Goal: Transaction & Acquisition: Purchase product/service

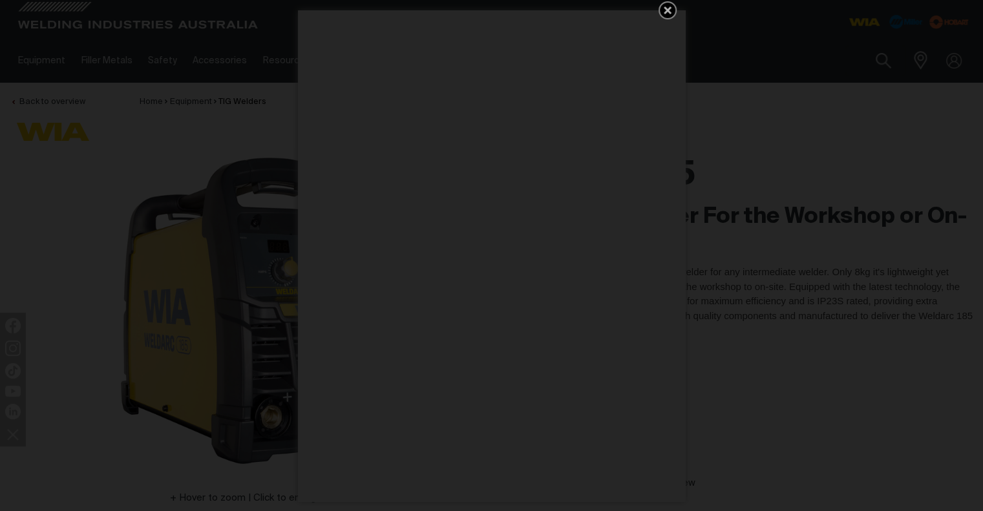
click at [661, 9] on icon "Get 5 WIA Welding Guides Free!" at bounding box center [668, 11] width 16 height 16
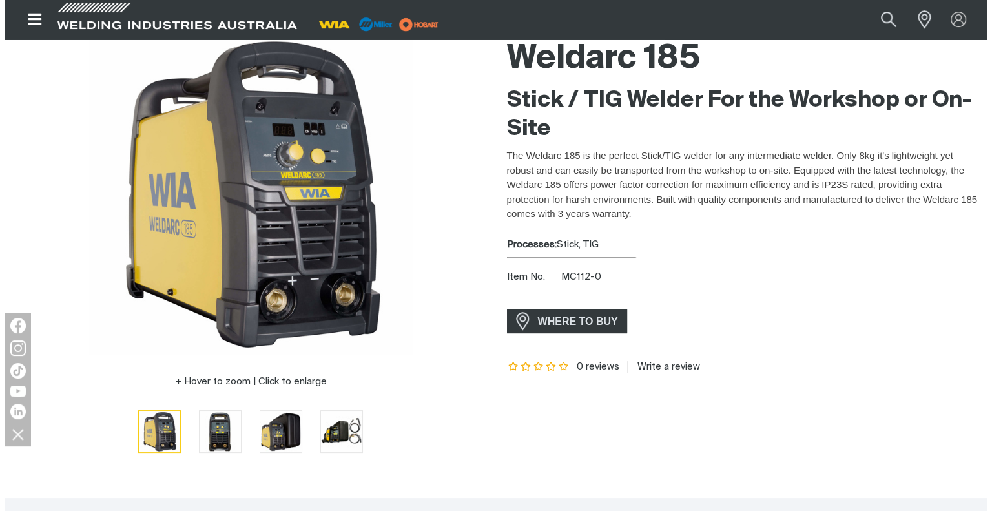
scroll to position [123, 0]
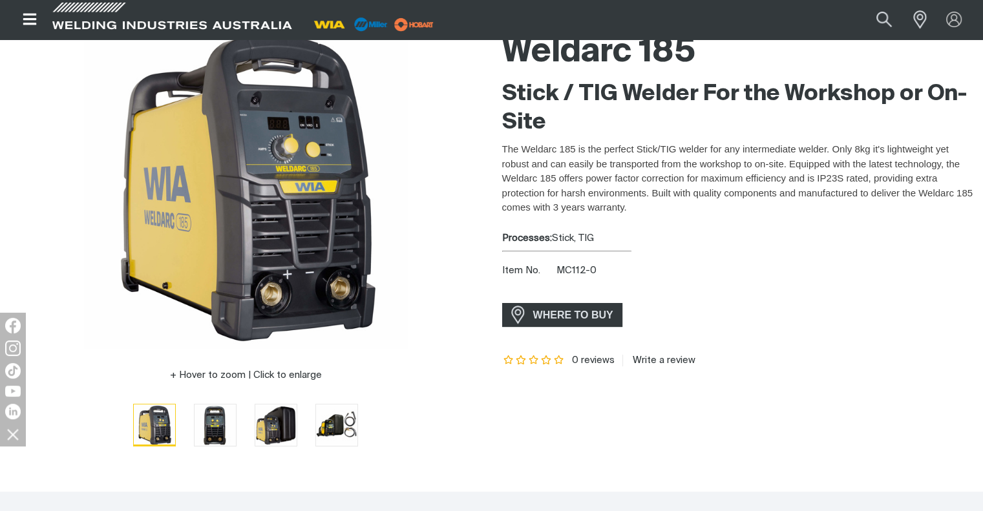
click at [157, 439] on img "Go to slide 1" at bounding box center [154, 424] width 41 height 41
click at [204, 439] on img "Go to slide 2" at bounding box center [214, 424] width 41 height 41
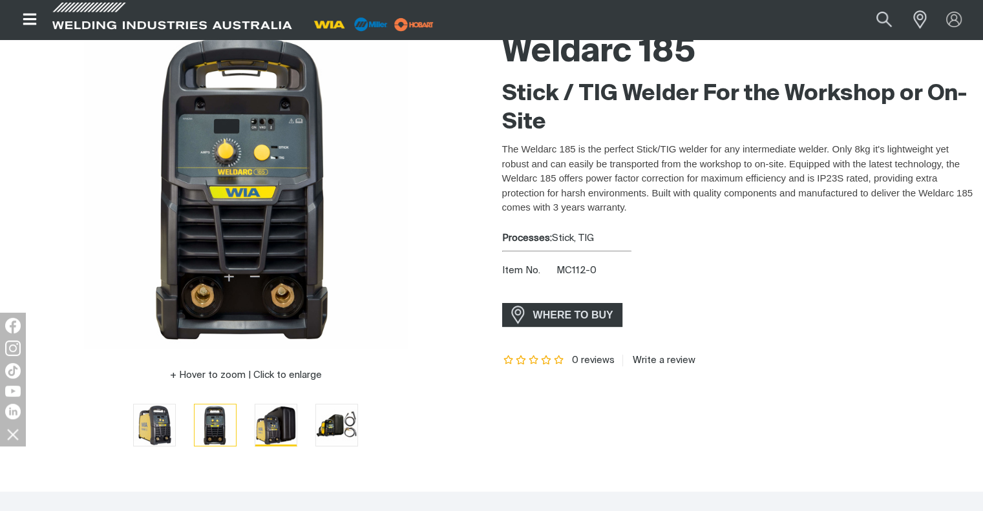
click at [266, 441] on img "Go to slide 3" at bounding box center [275, 424] width 41 height 41
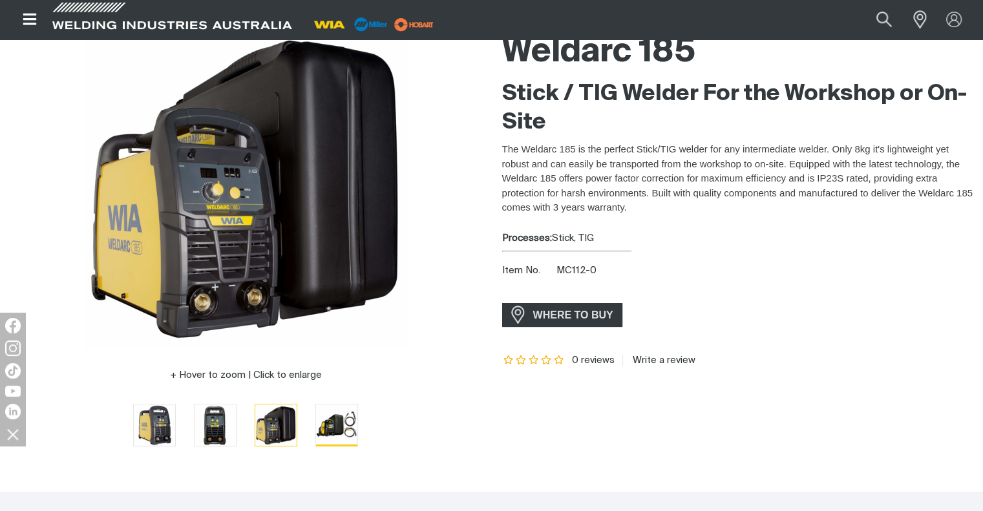
click at [336, 434] on img "Go to slide 4" at bounding box center [336, 424] width 41 height 41
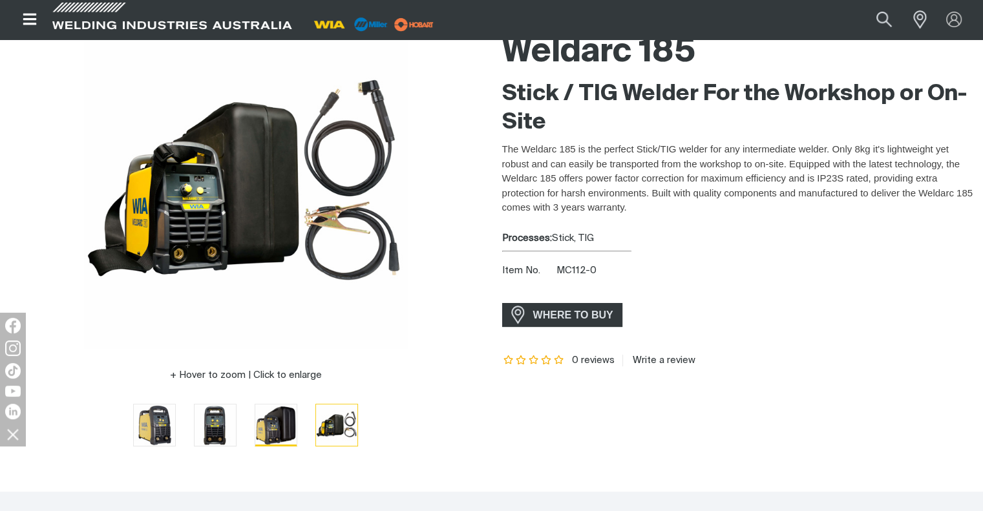
click at [283, 432] on img "Go to slide 3" at bounding box center [275, 424] width 41 height 41
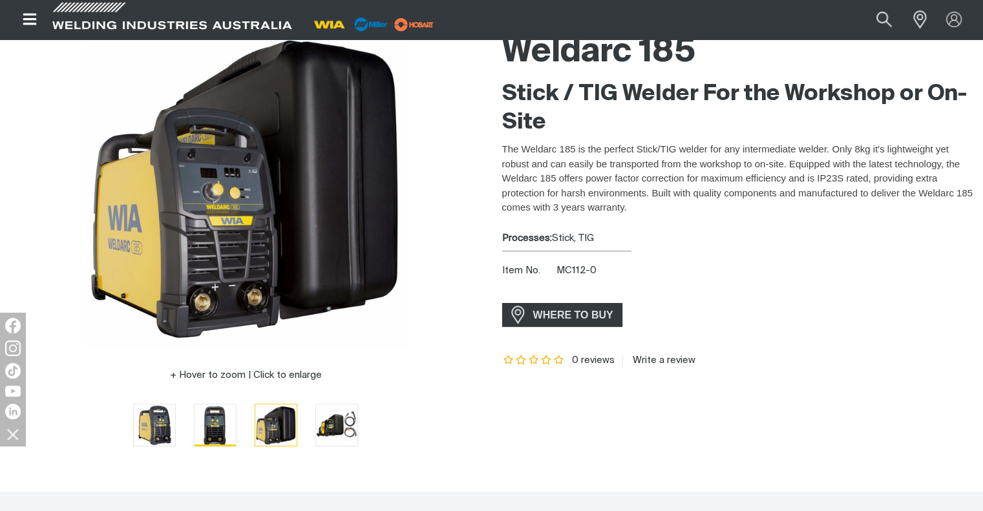
click at [194, 429] on img "Go to slide 2" at bounding box center [214, 424] width 41 height 41
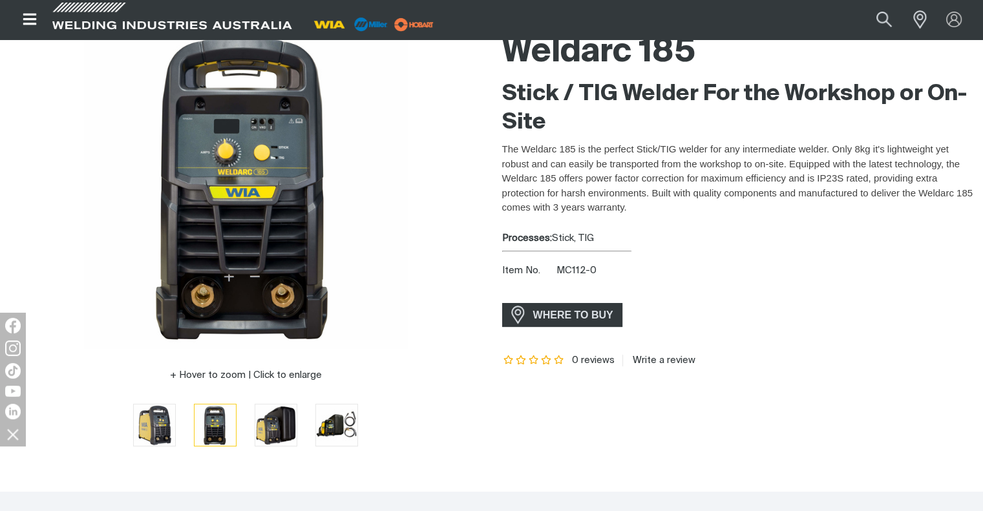
click at [127, 433] on li at bounding box center [154, 425] width 61 height 45
click at [147, 426] on img "Go to slide 1" at bounding box center [154, 424] width 41 height 41
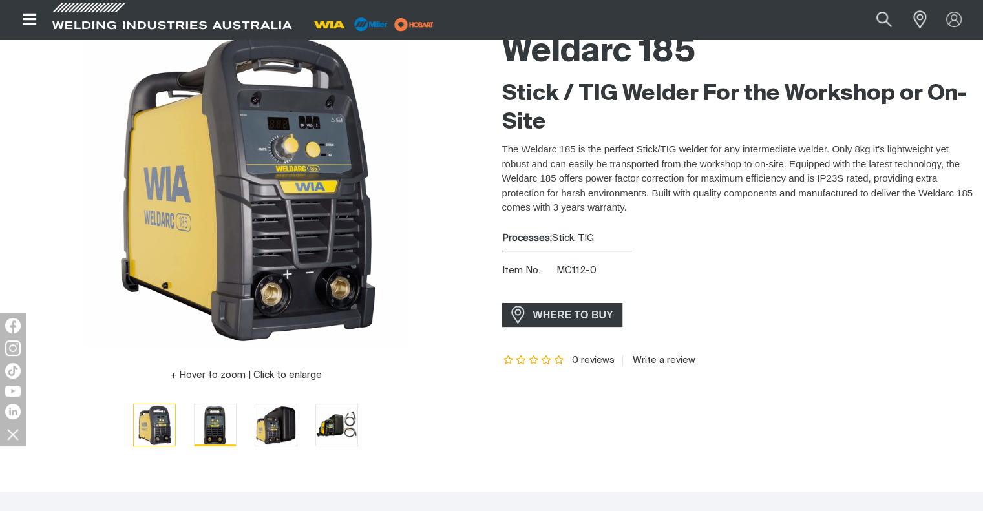
click at [209, 430] on img "Go to slide 2" at bounding box center [214, 424] width 41 height 41
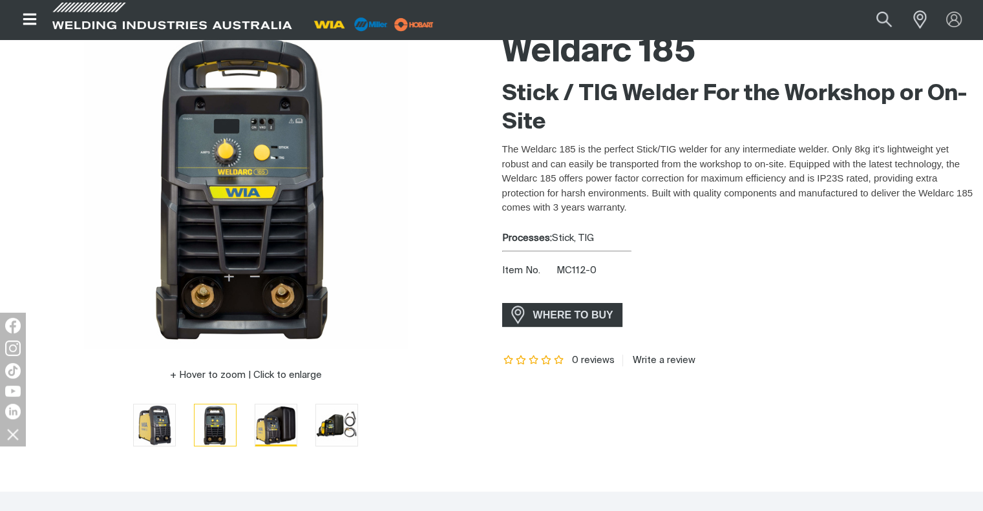
click at [286, 426] on img "Go to slide 3" at bounding box center [275, 424] width 41 height 41
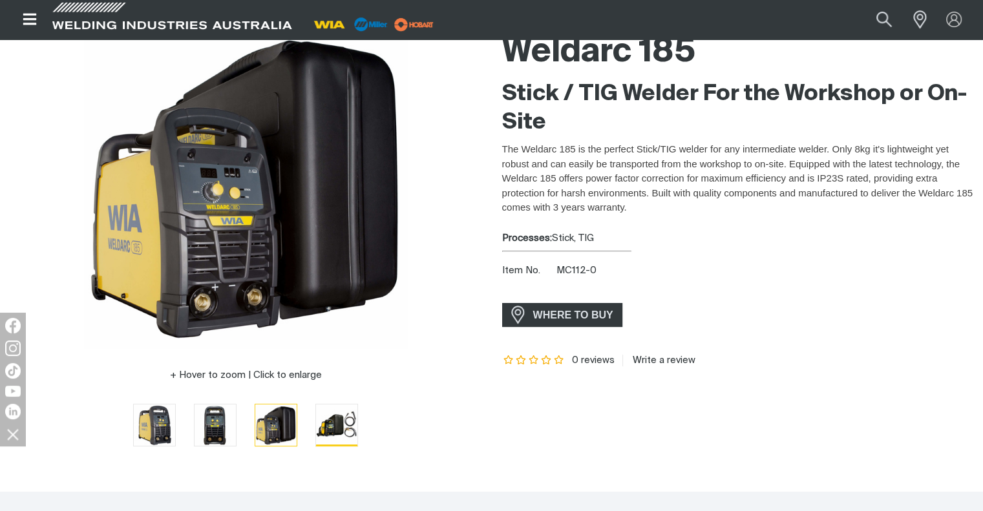
click at [339, 430] on img "Go to slide 4" at bounding box center [336, 424] width 41 height 41
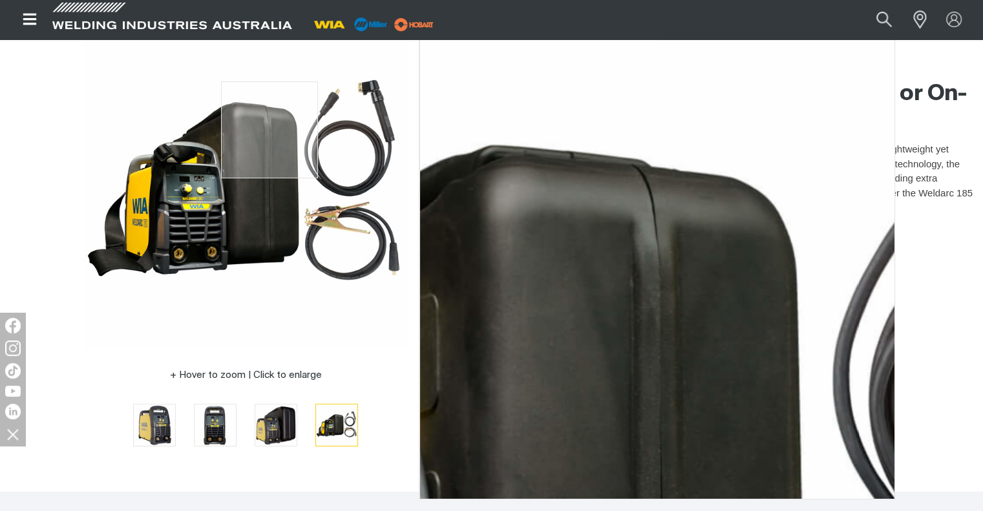
click at [269, 130] on img at bounding box center [245, 186] width 323 height 323
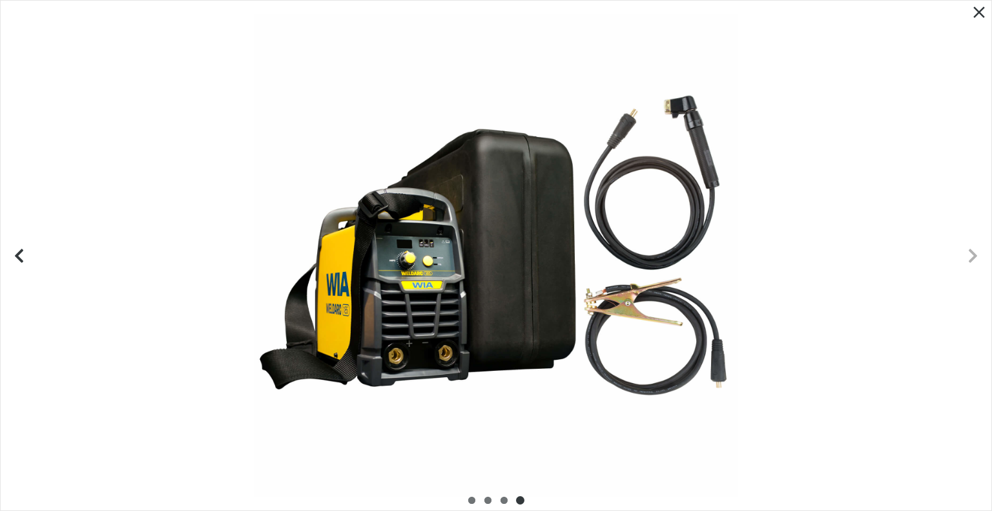
click at [770, 126] on div at bounding box center [496, 256] width 991 height 510
click at [644, 152] on div at bounding box center [496, 256] width 991 height 510
